Goal: Transaction & Acquisition: Purchase product/service

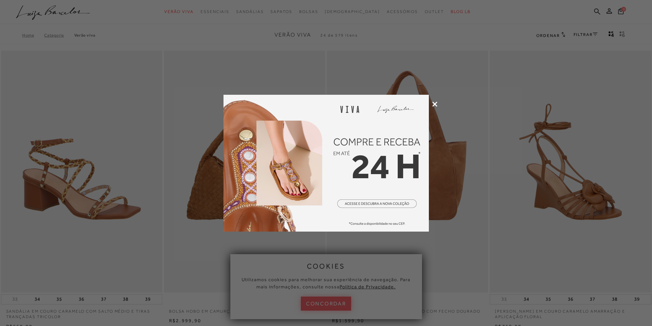
click at [435, 104] on icon at bounding box center [434, 104] width 5 height 5
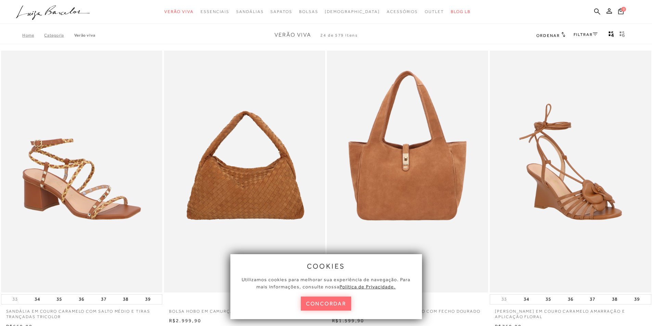
click at [321, 303] on button "concordar" at bounding box center [326, 304] width 51 height 14
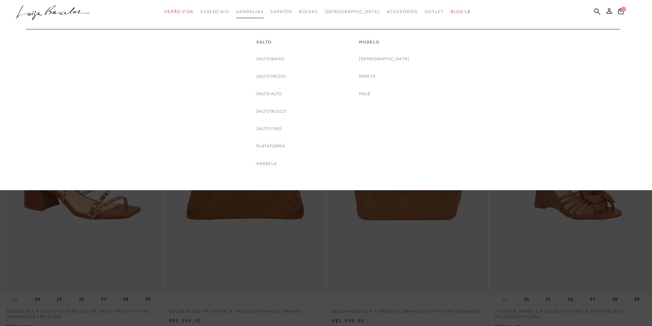
click at [254, 11] on span "Sandálias" at bounding box center [249, 11] width 27 height 5
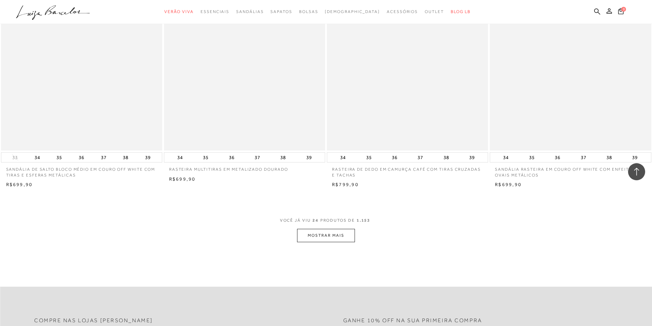
scroll to position [1608, 0]
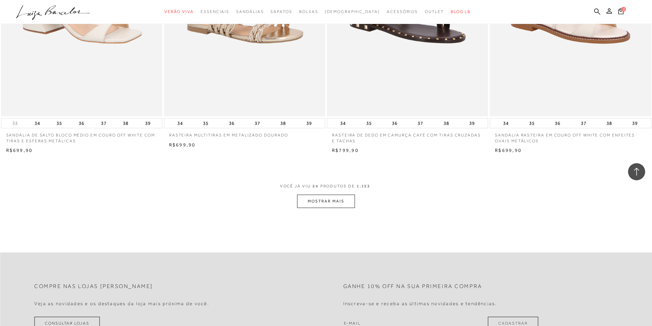
click at [323, 202] on button "MOSTRAR MAIS" at bounding box center [325, 201] width 57 height 13
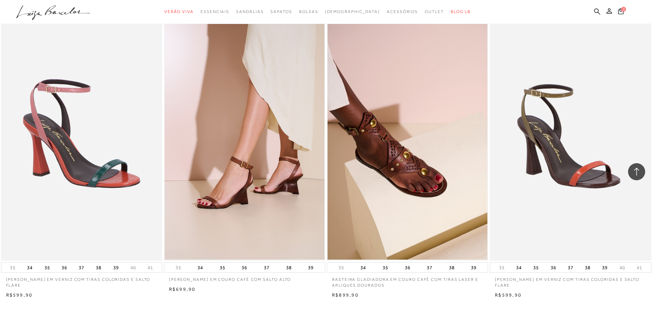
scroll to position [3421, 0]
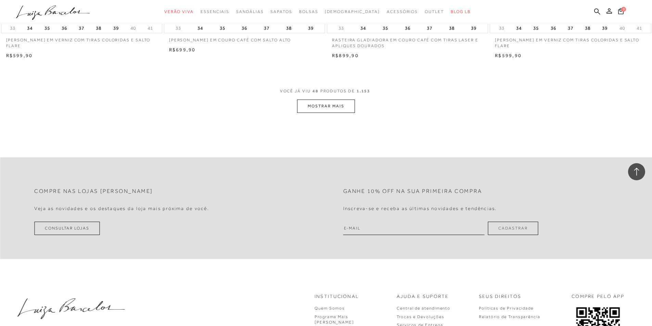
click at [342, 103] on button "MOSTRAR MAIS" at bounding box center [325, 106] width 57 height 13
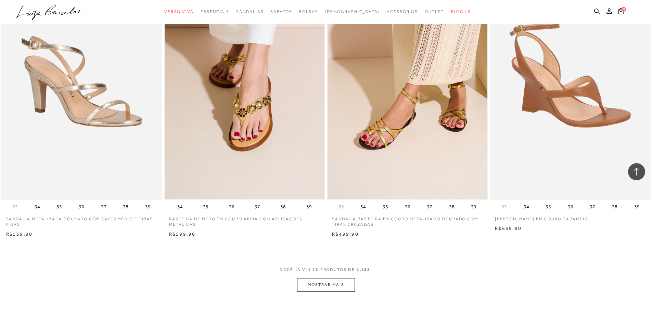
scroll to position [5062, 0]
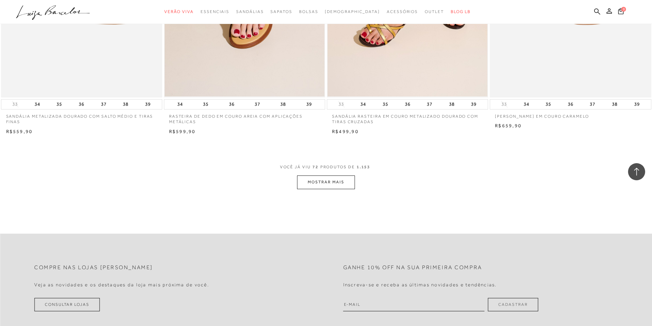
click at [339, 187] on button "MOSTRAR MAIS" at bounding box center [325, 181] width 57 height 13
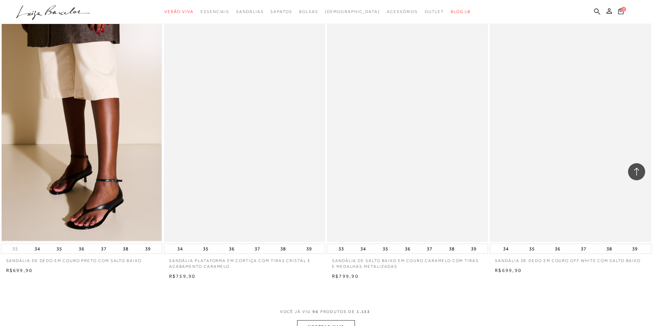
scroll to position [6773, 0]
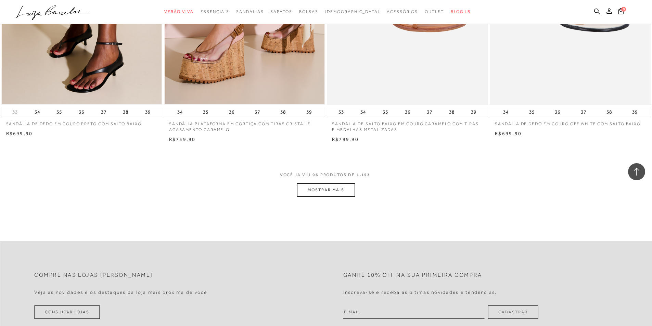
click at [340, 194] on button "MOSTRAR MAIS" at bounding box center [325, 189] width 57 height 13
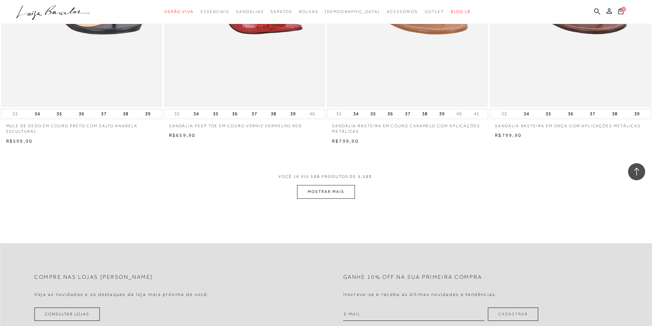
scroll to position [8517, 0]
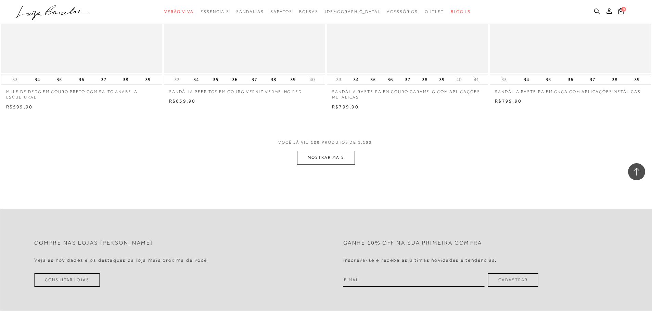
click at [346, 159] on button "MOSTRAR MAIS" at bounding box center [325, 157] width 57 height 13
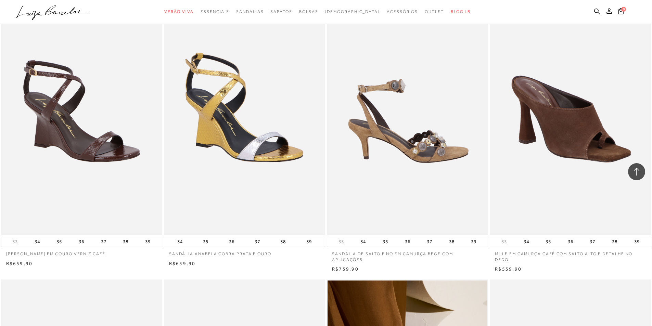
scroll to position [8893, 0]
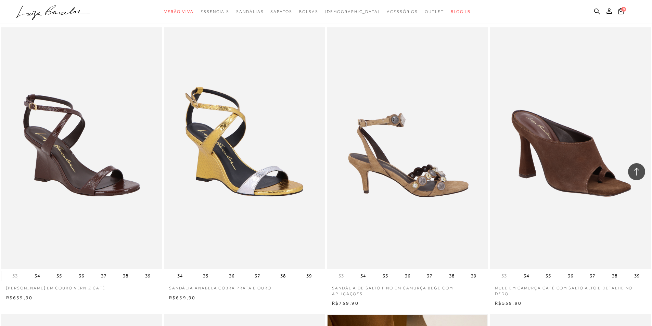
click at [417, 157] on img at bounding box center [407, 148] width 160 height 242
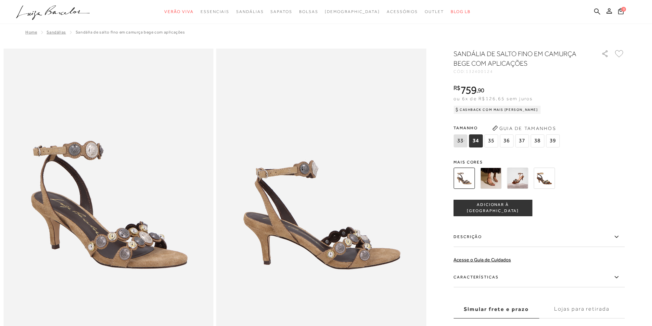
click at [523, 140] on span "37" at bounding box center [522, 140] width 14 height 13
click at [488, 206] on span "ADICIONAR À SACOLA" at bounding box center [493, 208] width 78 height 12
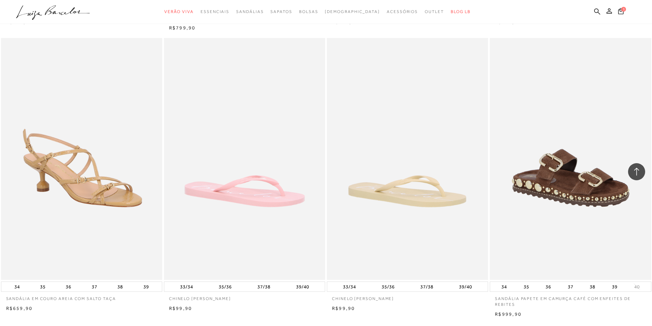
scroll to position [10193, 0]
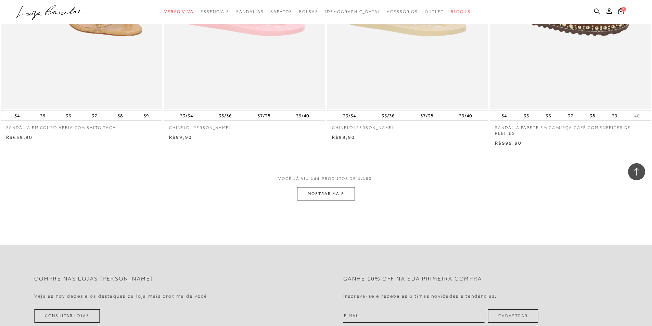
click at [337, 190] on button "MOSTRAR MAIS" at bounding box center [325, 193] width 57 height 13
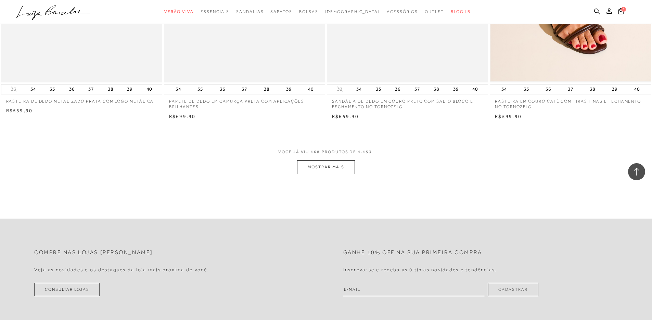
scroll to position [11972, 0]
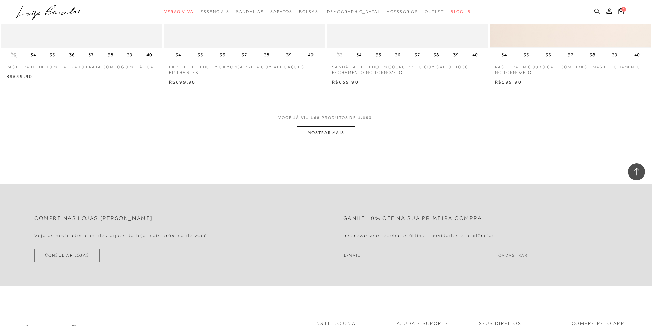
click at [338, 135] on button "MOSTRAR MAIS" at bounding box center [325, 132] width 57 height 13
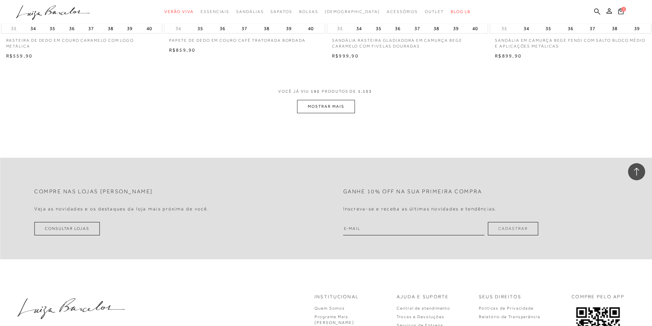
scroll to position [13750, 0]
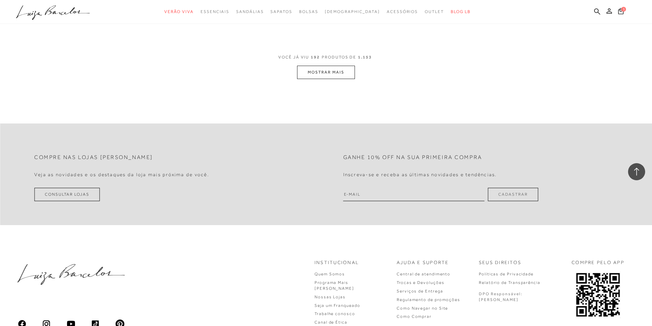
click at [339, 69] on button "MOSTRAR MAIS" at bounding box center [325, 72] width 57 height 13
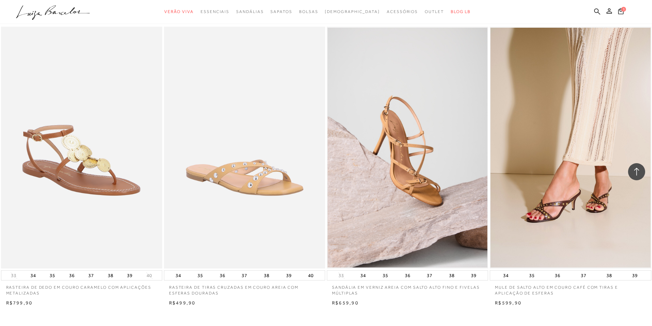
scroll to position [15324, 0]
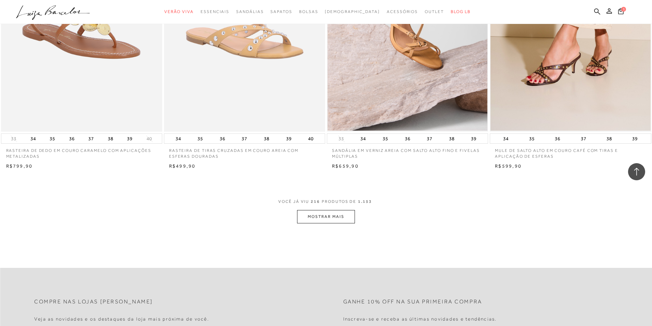
click at [340, 219] on button "MOSTRAR MAIS" at bounding box center [325, 216] width 57 height 13
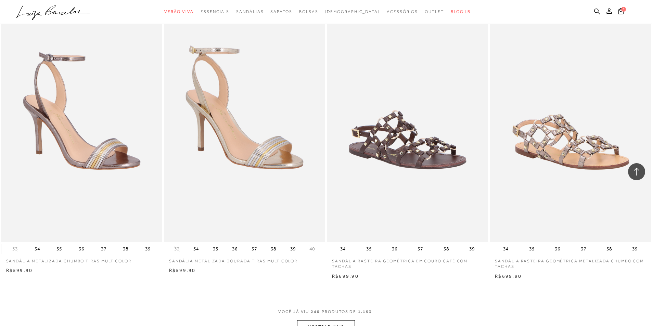
scroll to position [17000, 0]
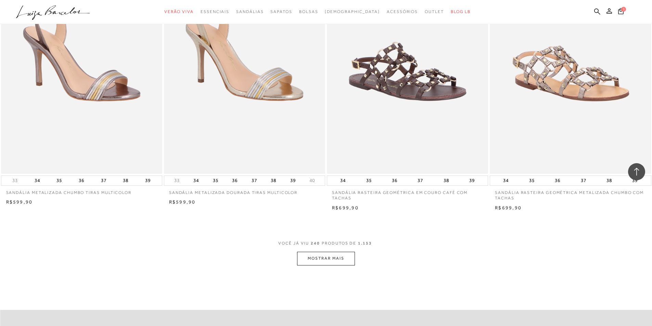
click at [337, 259] on button "MOSTRAR MAIS" at bounding box center [325, 258] width 57 height 13
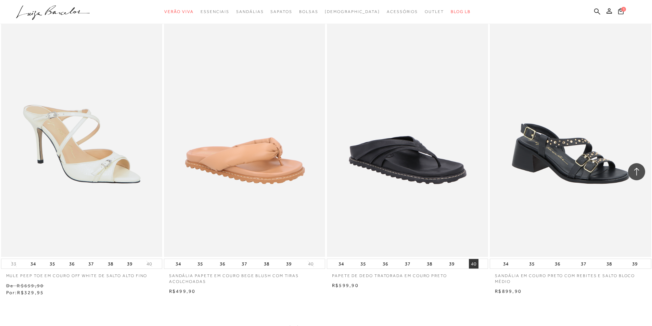
scroll to position [18779, 0]
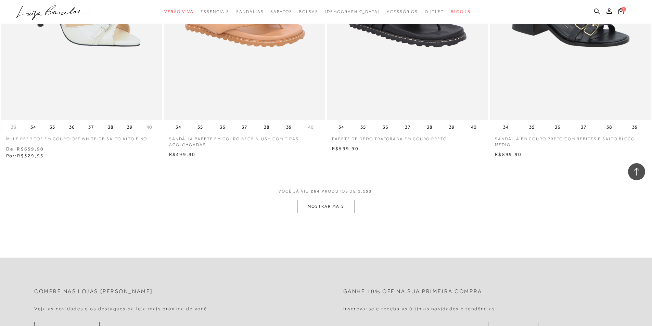
click at [342, 207] on button "MOSTRAR MAIS" at bounding box center [325, 206] width 57 height 13
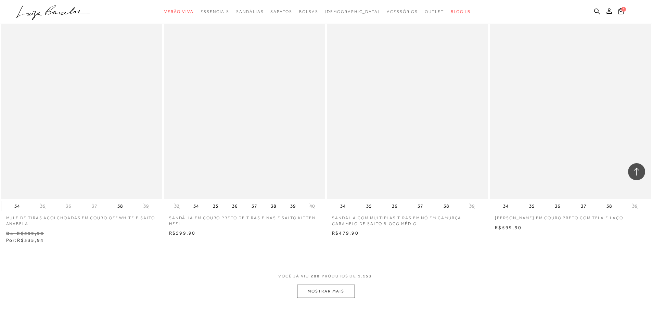
scroll to position [20523, 0]
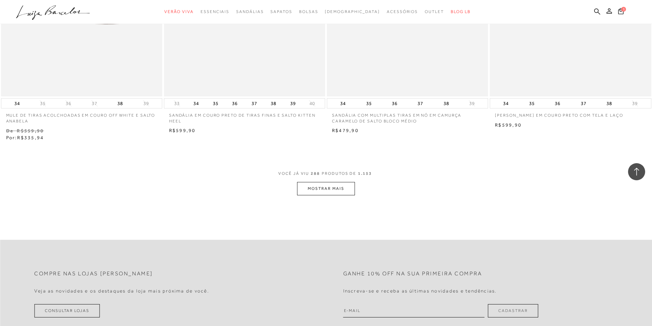
click at [345, 187] on button "MOSTRAR MAIS" at bounding box center [325, 188] width 57 height 13
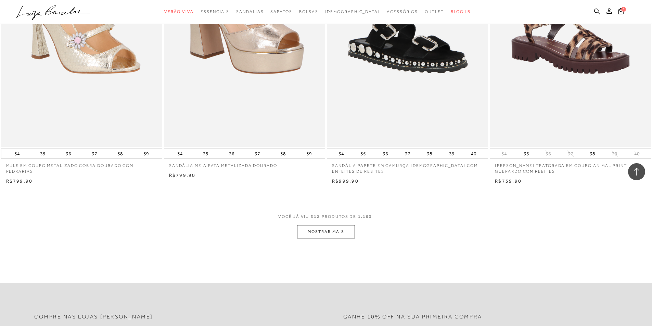
scroll to position [22302, 0]
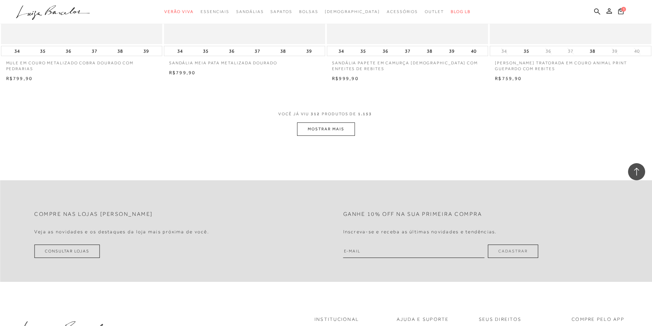
click at [341, 131] on button "MOSTRAR MAIS" at bounding box center [325, 128] width 57 height 13
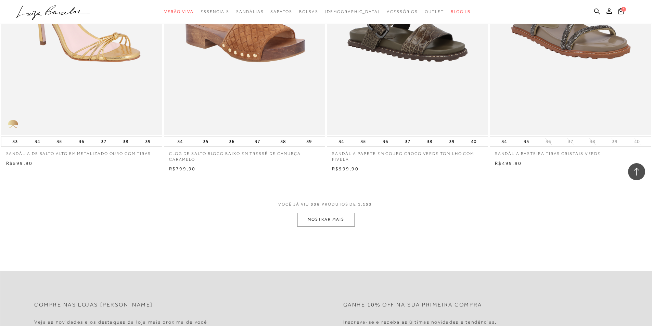
scroll to position [23978, 0]
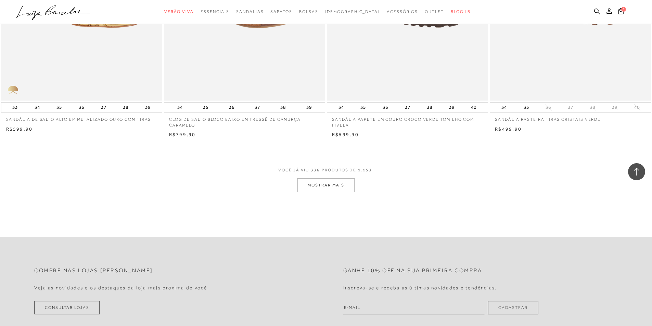
click at [330, 184] on button "MOSTRAR MAIS" at bounding box center [325, 185] width 57 height 13
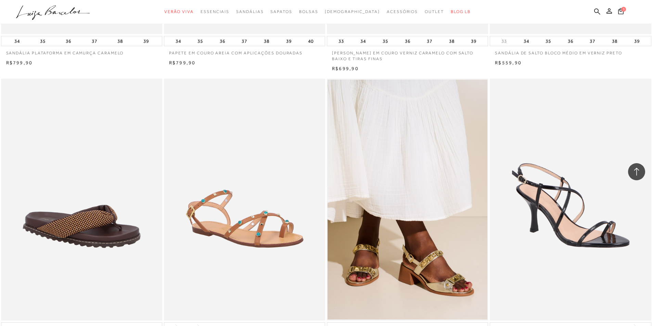
scroll to position [25620, 0]
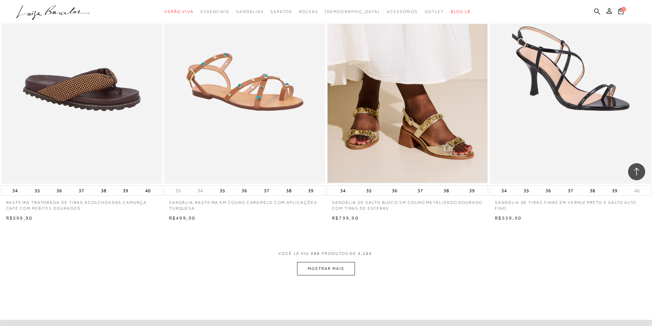
click at [314, 262] on button "MOSTRAR MAIS" at bounding box center [325, 268] width 57 height 13
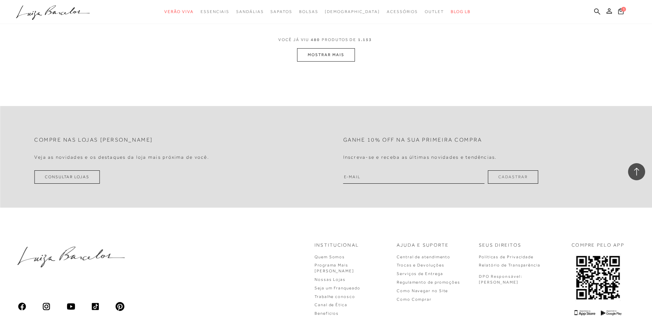
scroll to position [34473, 0]
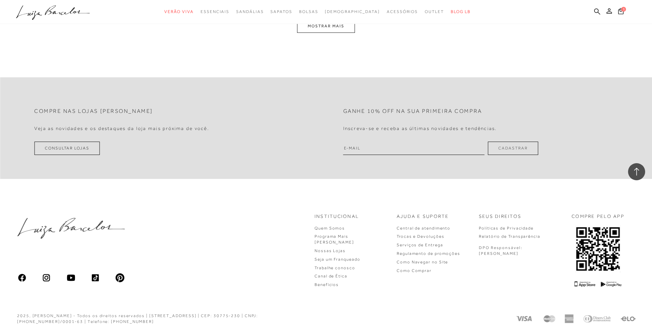
click at [196, 224] on div "Institucional Quem Somos Programa Mais Luiza Nossas Lojas" at bounding box center [326, 250] width 652 height 109
